Goal: Information Seeking & Learning: Understand process/instructions

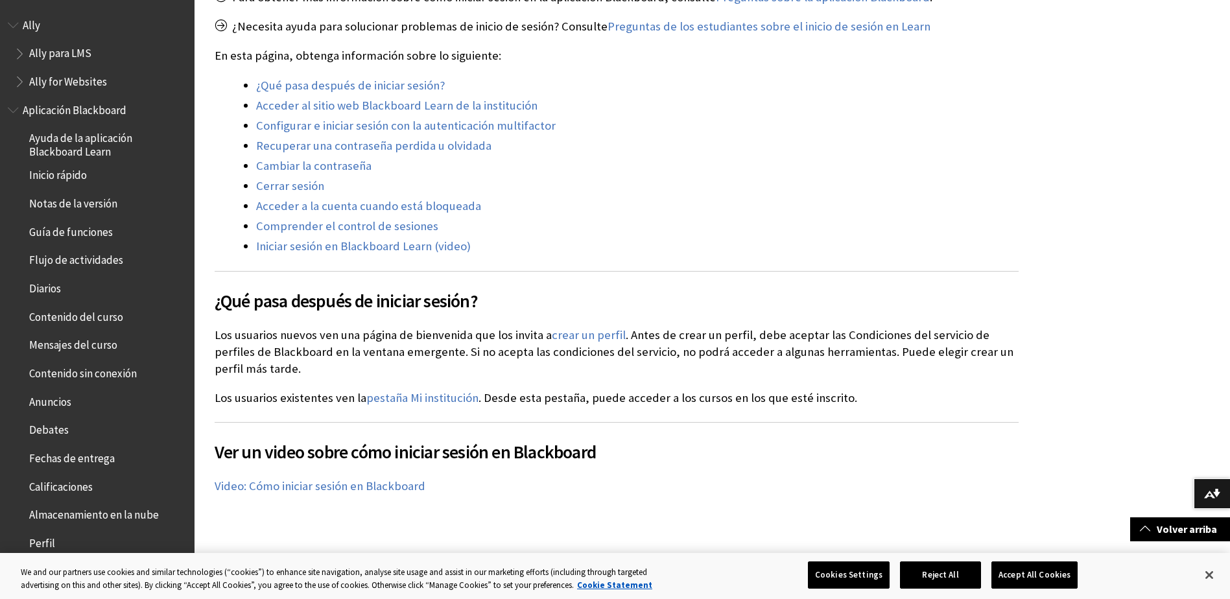
scroll to position [259, 0]
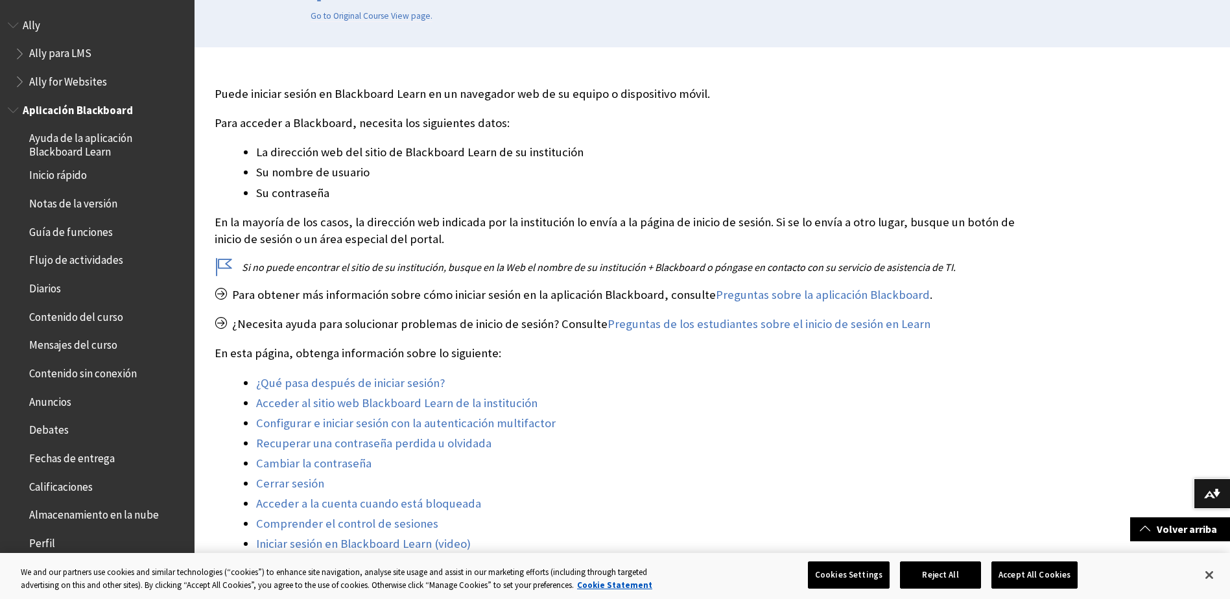
click at [100, 108] on span "Aplicación Blackboard" at bounding box center [78, 108] width 110 height 18
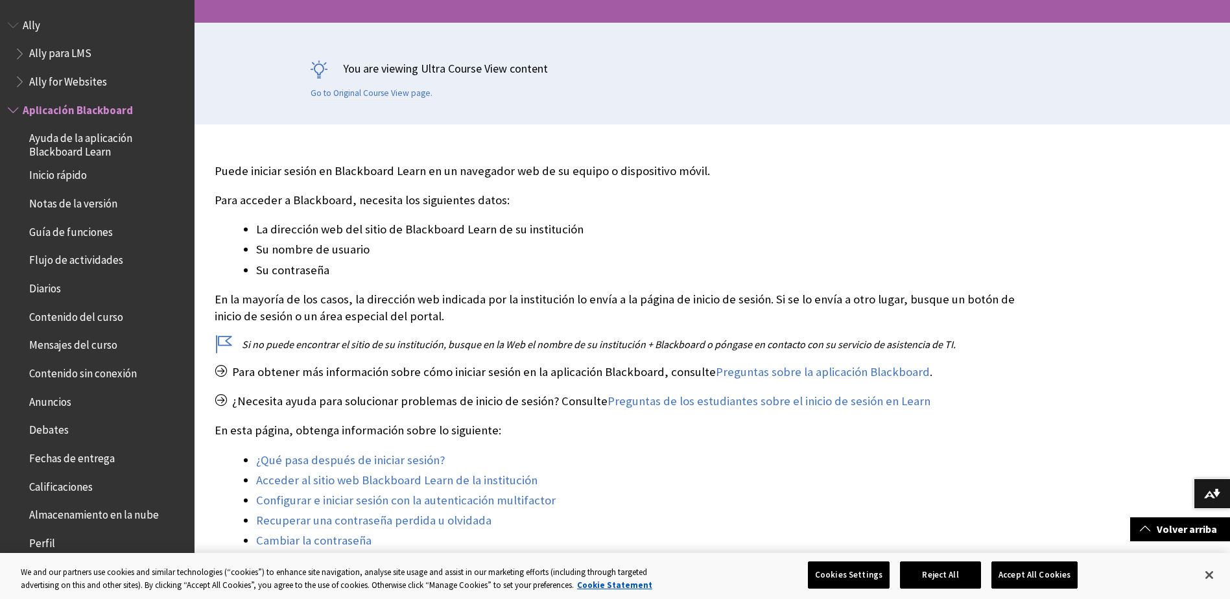
scroll to position [0, 0]
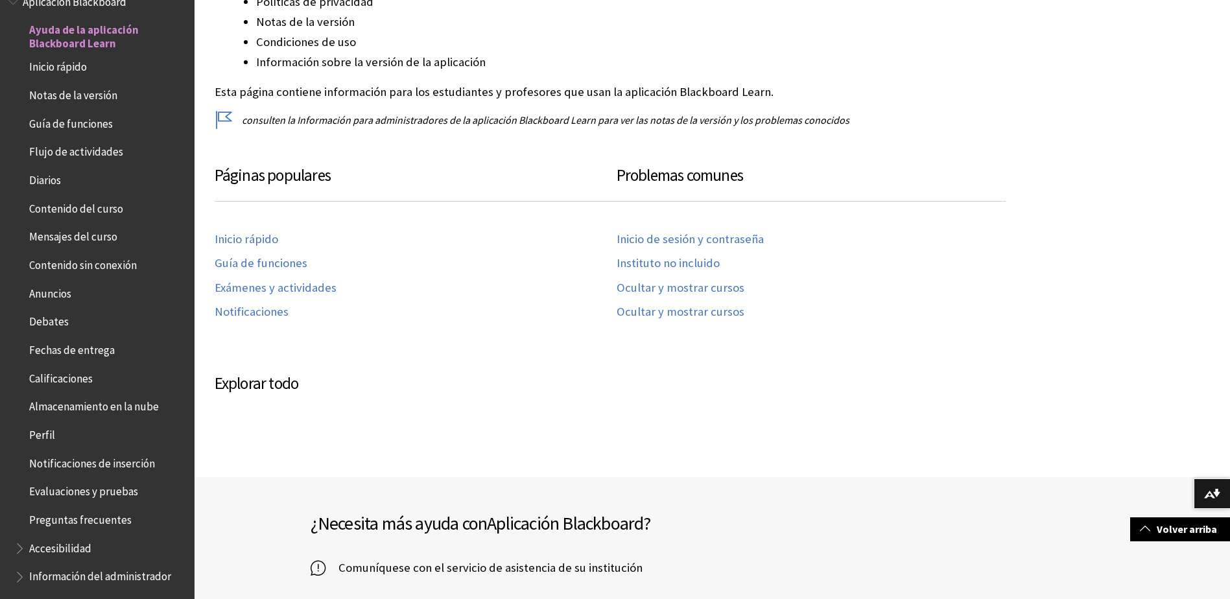
scroll to position [692, 0]
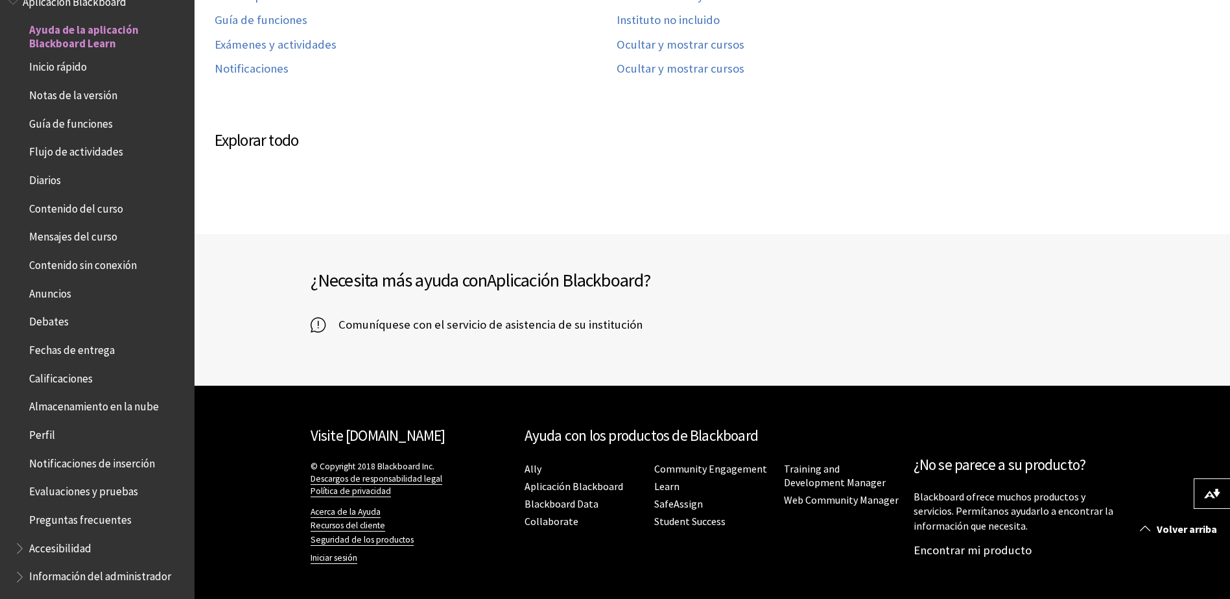
click at [66, 487] on span "Evaluaciones y pruebas" at bounding box center [83, 490] width 109 height 18
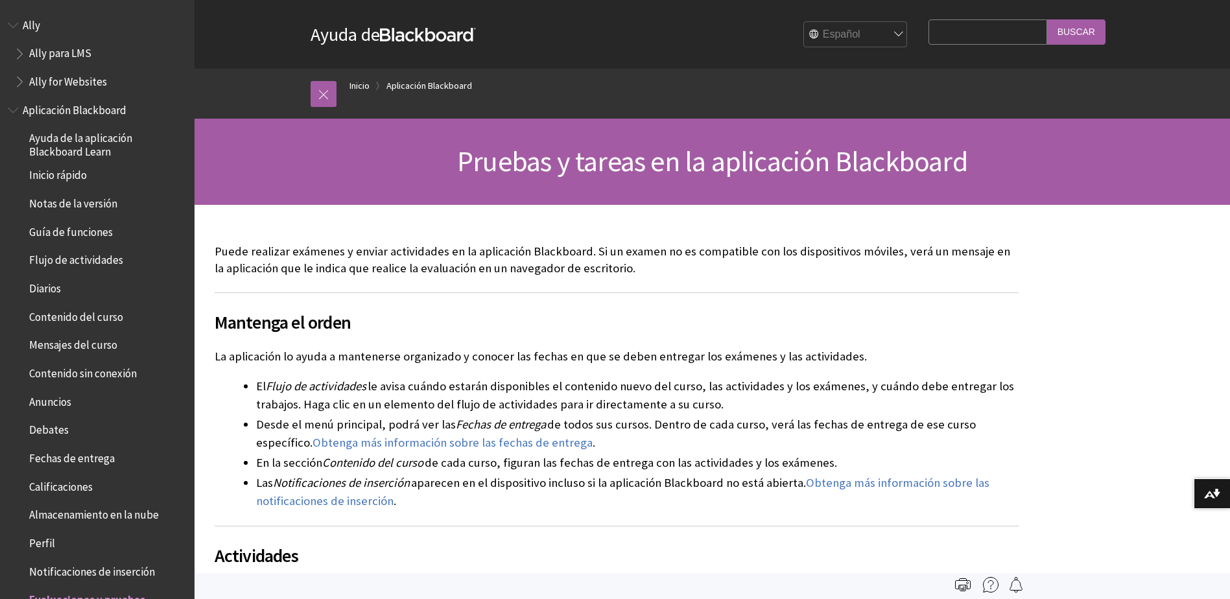
click at [95, 311] on span "Contenido del curso" at bounding box center [76, 315] width 94 height 18
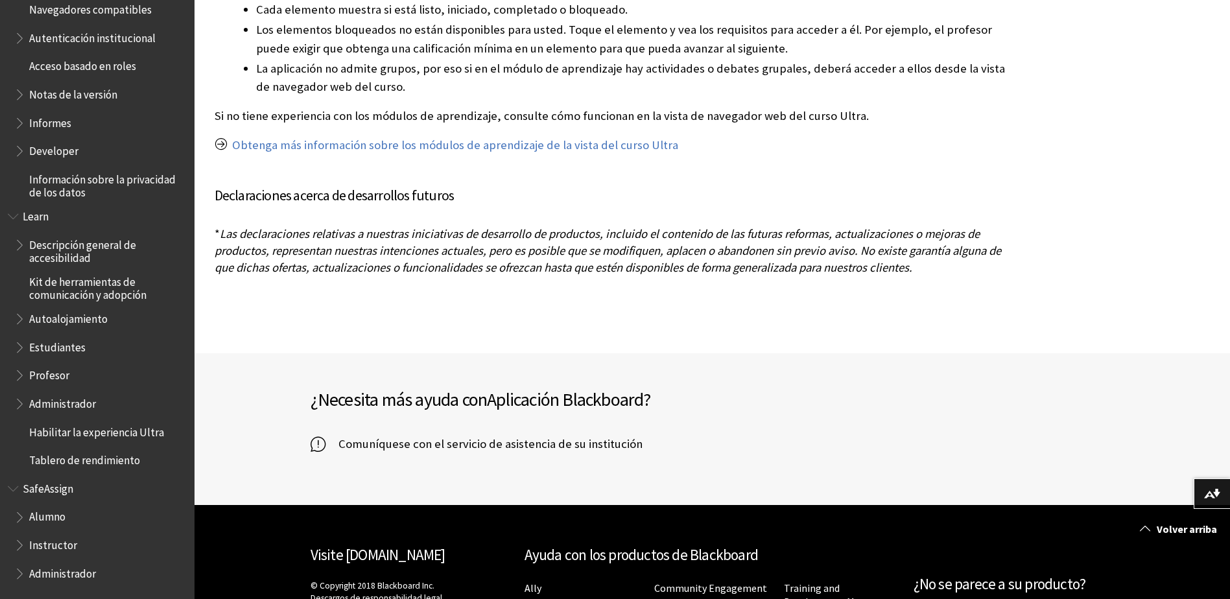
scroll to position [2528, 0]
